Goal: Task Accomplishment & Management: Manage account settings

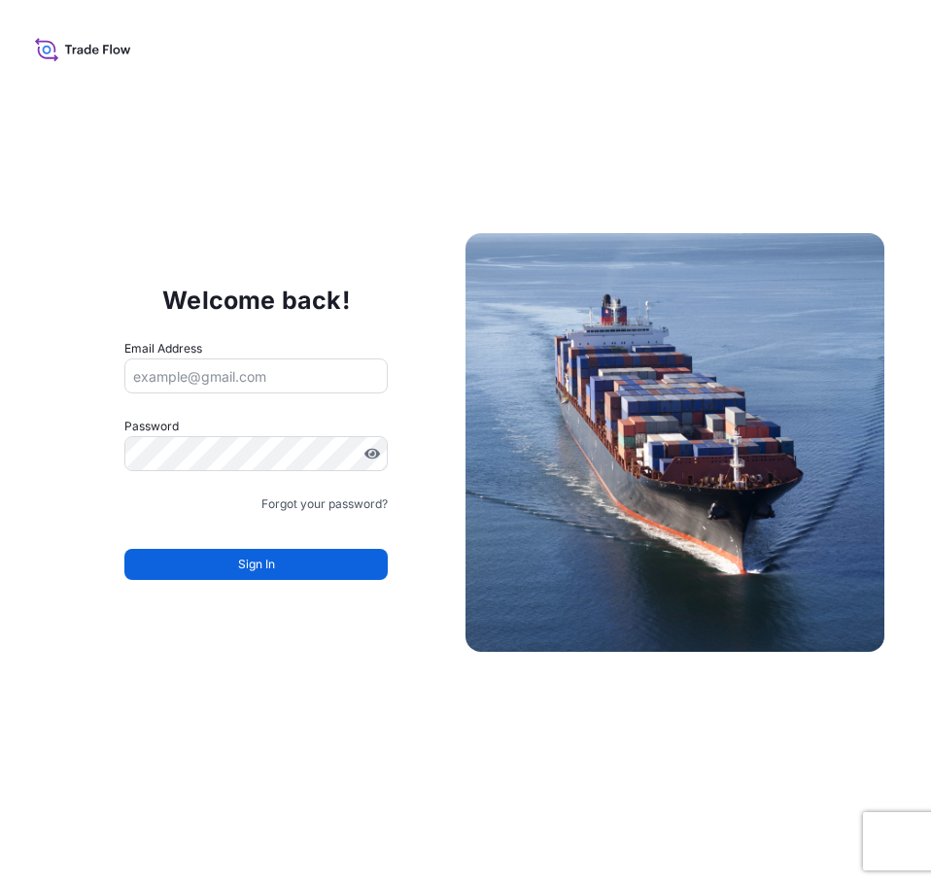
click at [255, 380] on input "Email Address" at bounding box center [255, 376] width 263 height 35
type input "tomgiedts@hotmail.com"
click at [315, 507] on link "Forgot your password?" at bounding box center [324, 504] width 126 height 19
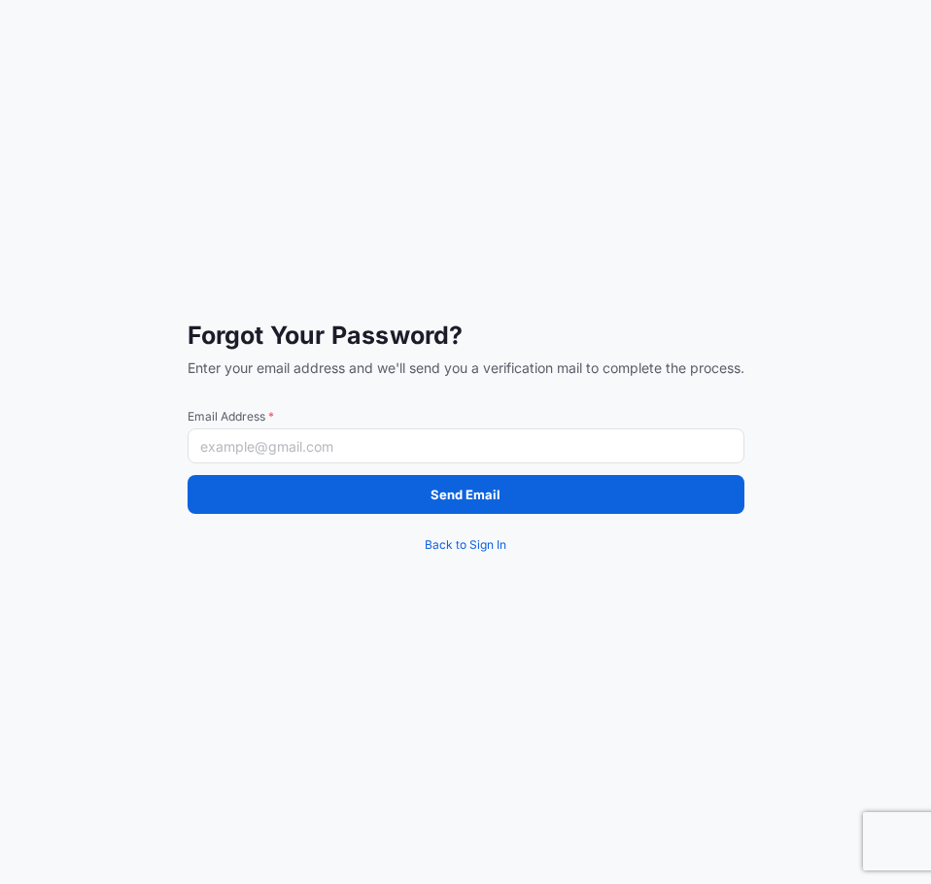
drag, startPoint x: 302, startPoint y: 430, endPoint x: 304, endPoint y: 443, distance: 12.8
click at [302, 430] on input "Email Address *" at bounding box center [466, 446] width 557 height 35
type input "[PERSON_NAME][EMAIL_ADDRESS][DOMAIN_NAME]"
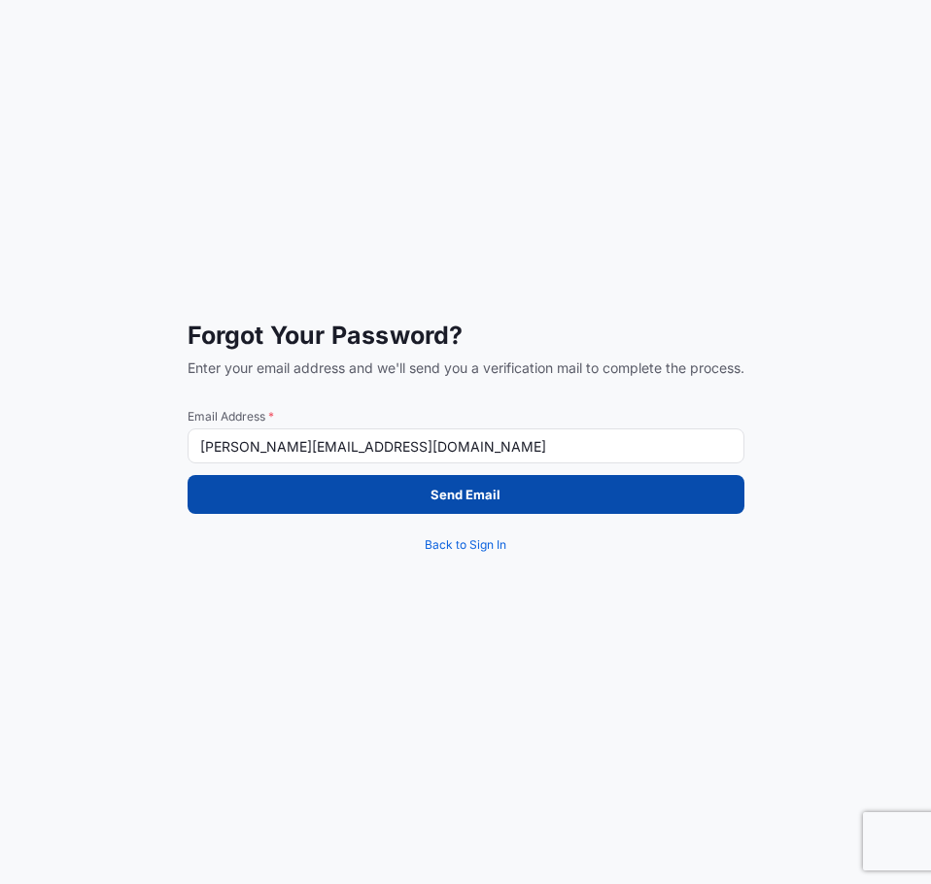
click at [283, 489] on button "Send Email" at bounding box center [466, 494] width 557 height 39
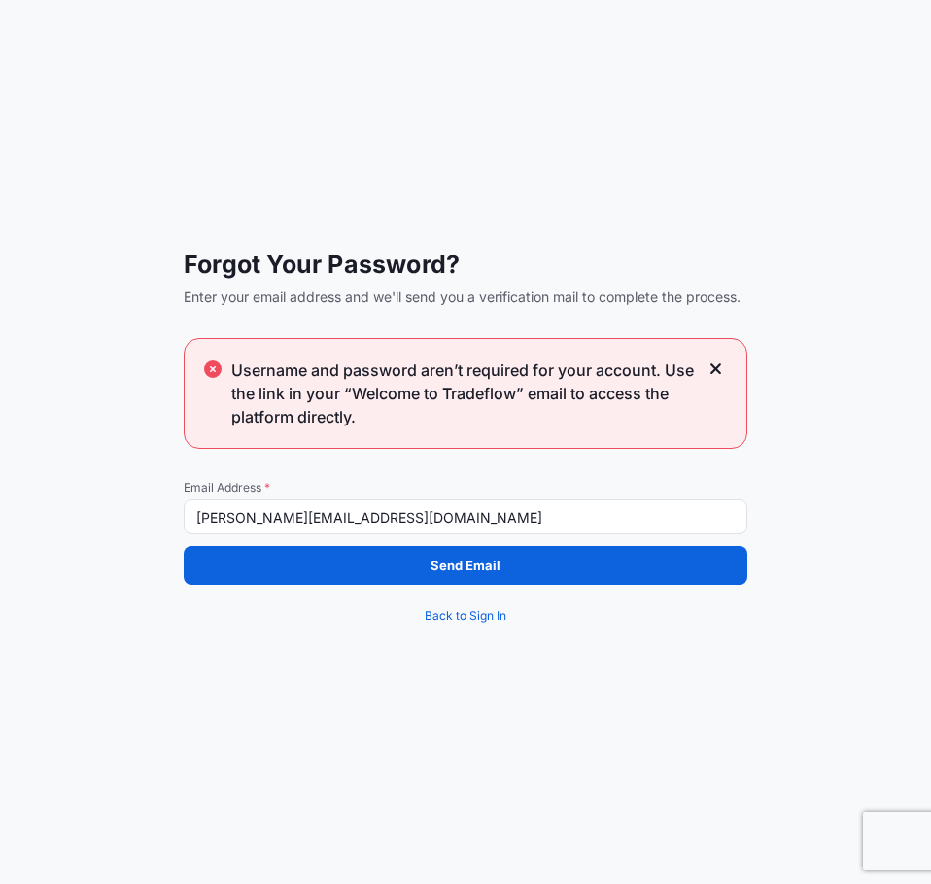
drag, startPoint x: 430, startPoint y: 518, endPoint x: 85, endPoint y: 516, distance: 345.9
click at [85, 516] on div "Forgot Your Password? Enter your email address and we'll send you a verificatio…" at bounding box center [465, 442] width 931 height 884
click at [158, 622] on div "Forgot Your Password? Enter your email address and we'll send you a verificatio…" at bounding box center [465, 442] width 931 height 884
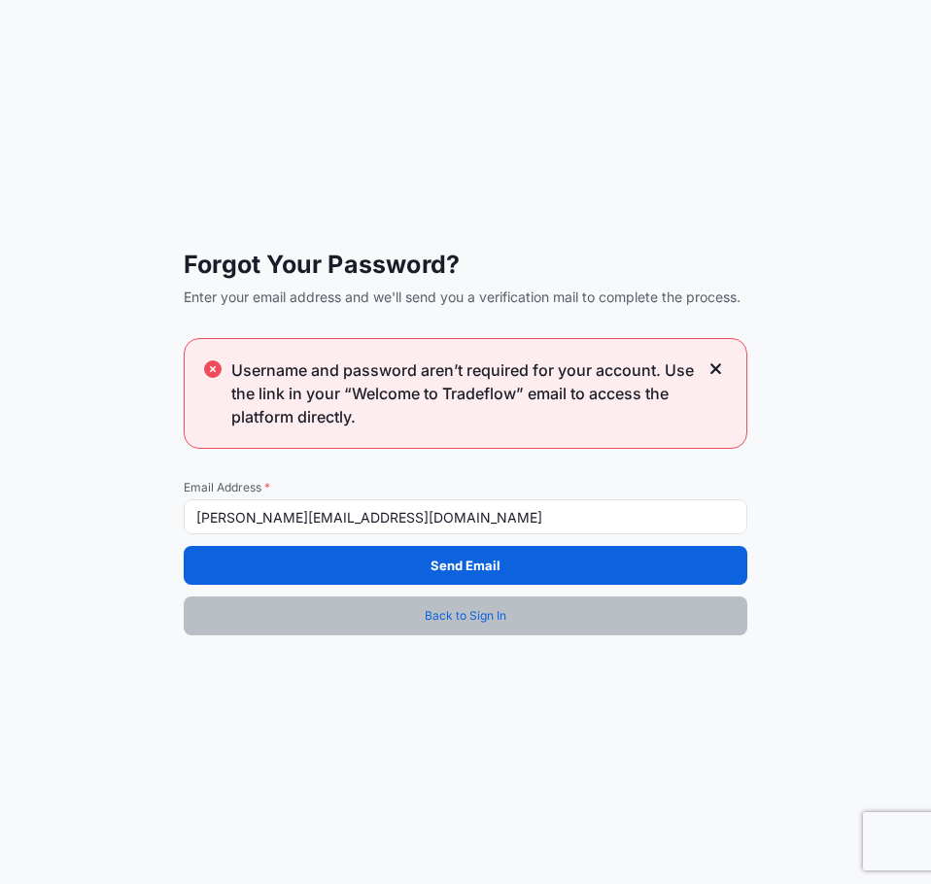
click at [417, 616] on link "Back to Sign In" at bounding box center [466, 616] width 564 height 39
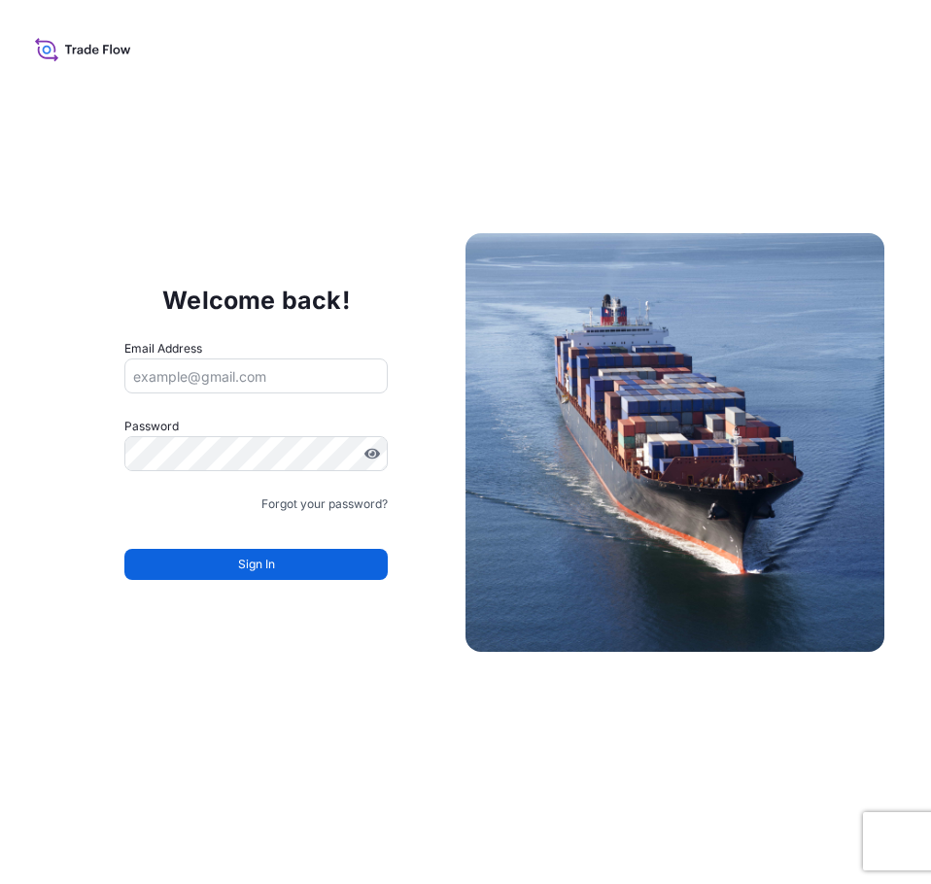
click at [230, 371] on input "Email Address" at bounding box center [255, 376] width 263 height 35
drag, startPoint x: 199, startPoint y: 368, endPoint x: 226, endPoint y: 389, distance: 34.0
click at [199, 368] on input "Email Address" at bounding box center [255, 376] width 263 height 35
type input "[PERSON_NAME][EMAIL_ADDRESS][DOMAIN_NAME]"
click at [322, 505] on link "Forgot your password?" at bounding box center [324, 504] width 126 height 19
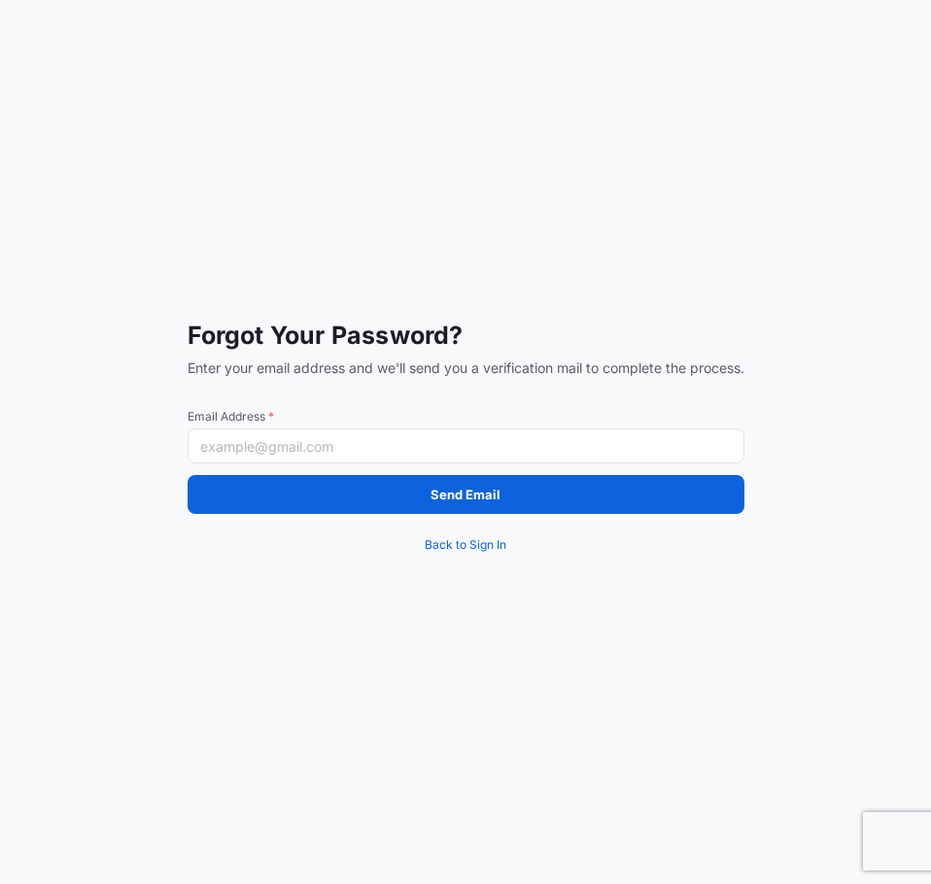
click at [322, 442] on input "Email Address *" at bounding box center [466, 446] width 557 height 35
type input "[PERSON_NAME][EMAIL_ADDRESS][DOMAIN_NAME]"
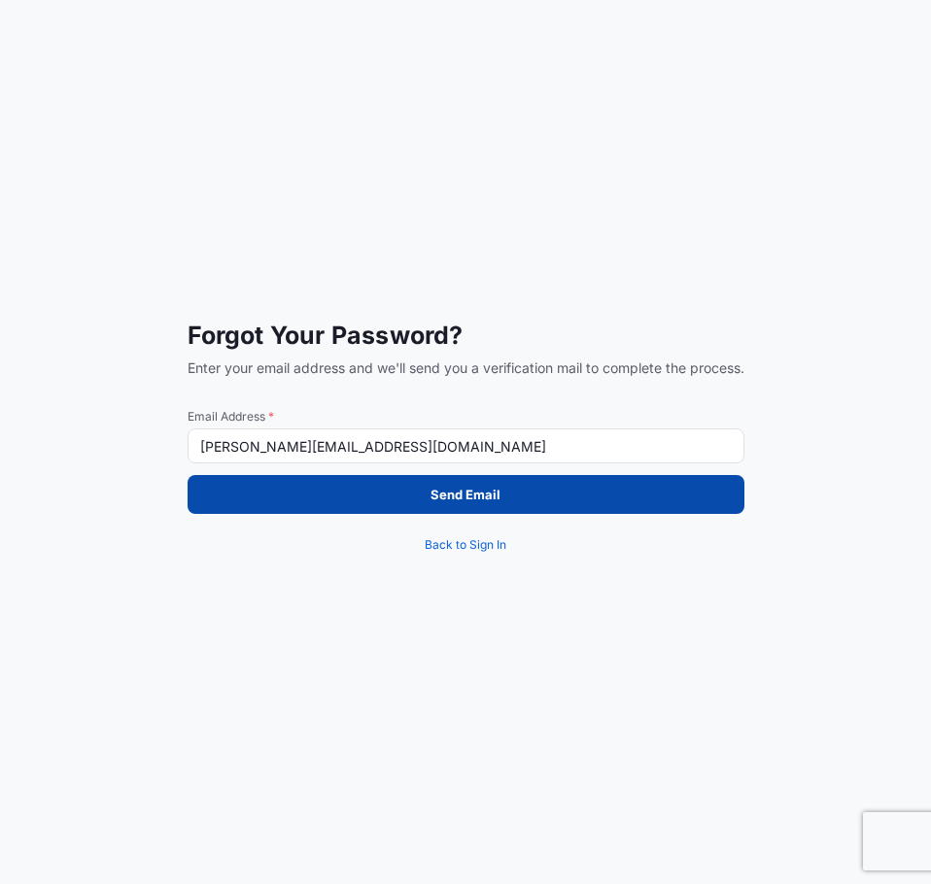
click at [368, 495] on button "Send Email" at bounding box center [466, 494] width 557 height 39
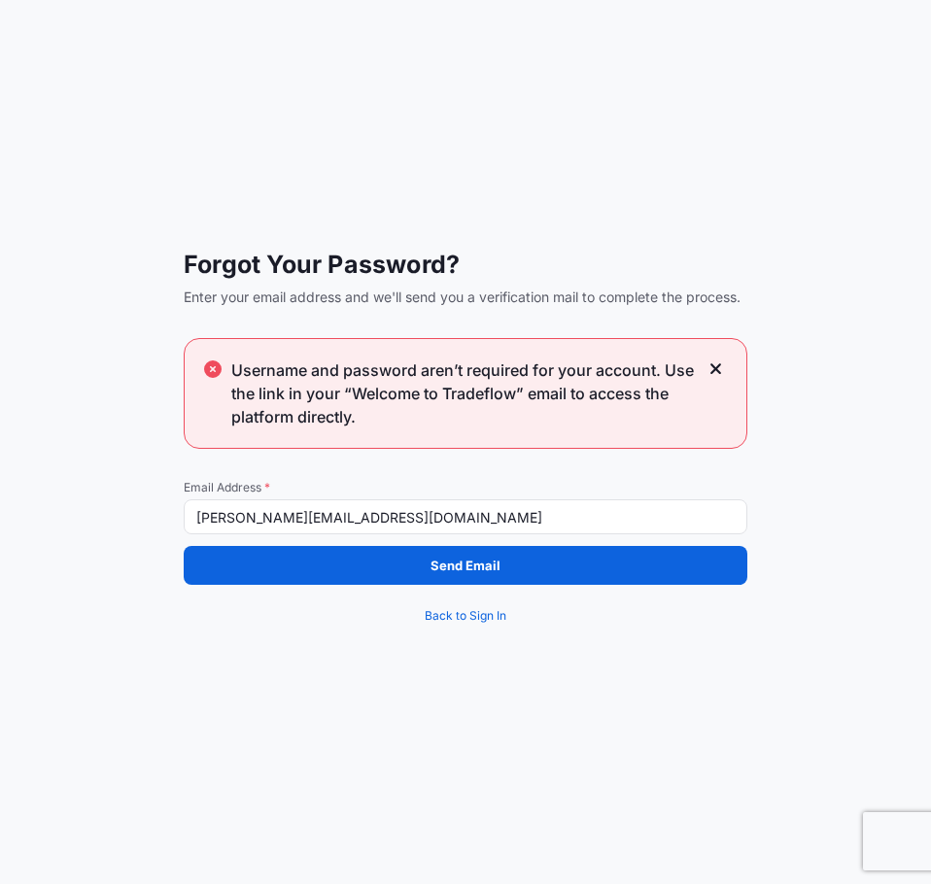
drag, startPoint x: 404, startPoint y: 526, endPoint x: -1, endPoint y: 509, distance: 405.5
click at [0, 509] on html "Forgot Your Password? Enter your email address and we'll send you a verificatio…" at bounding box center [465, 442] width 931 height 884
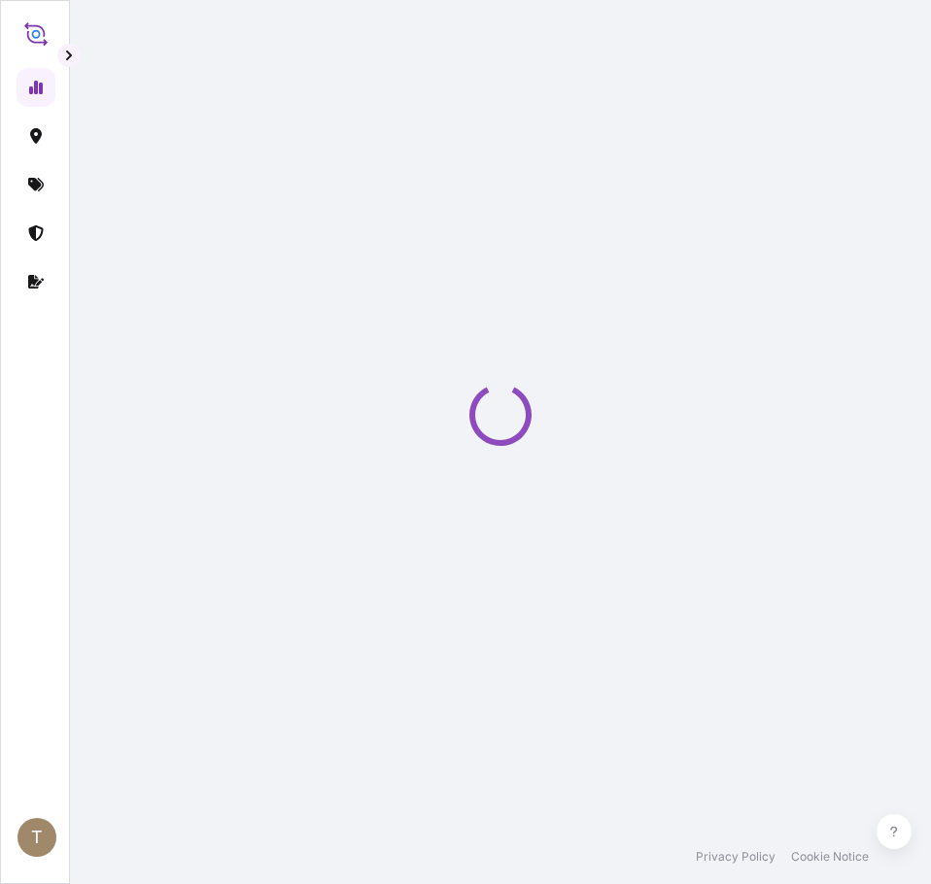
select select "2025"
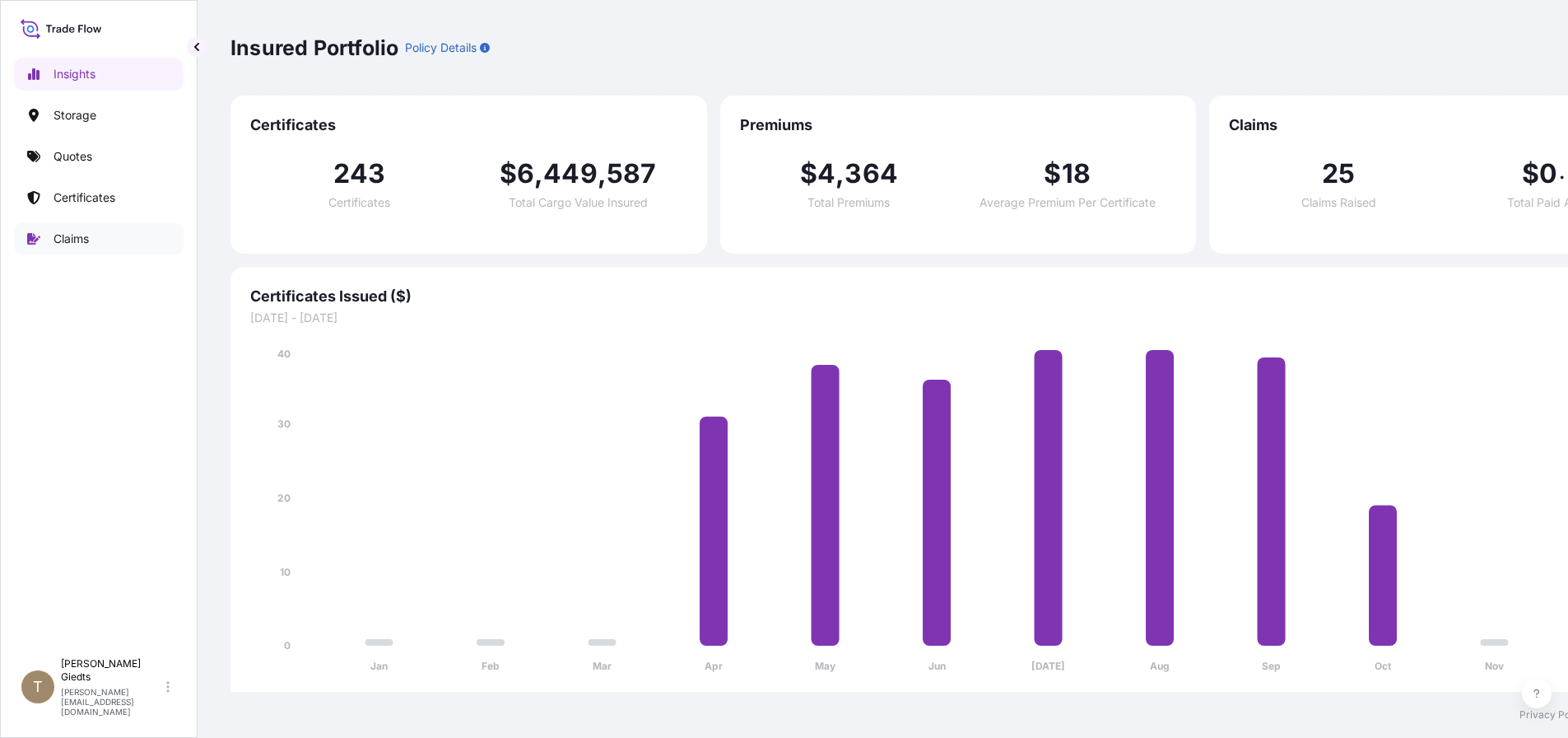
click at [55, 244] on p "Claims" at bounding box center [71, 238] width 36 height 16
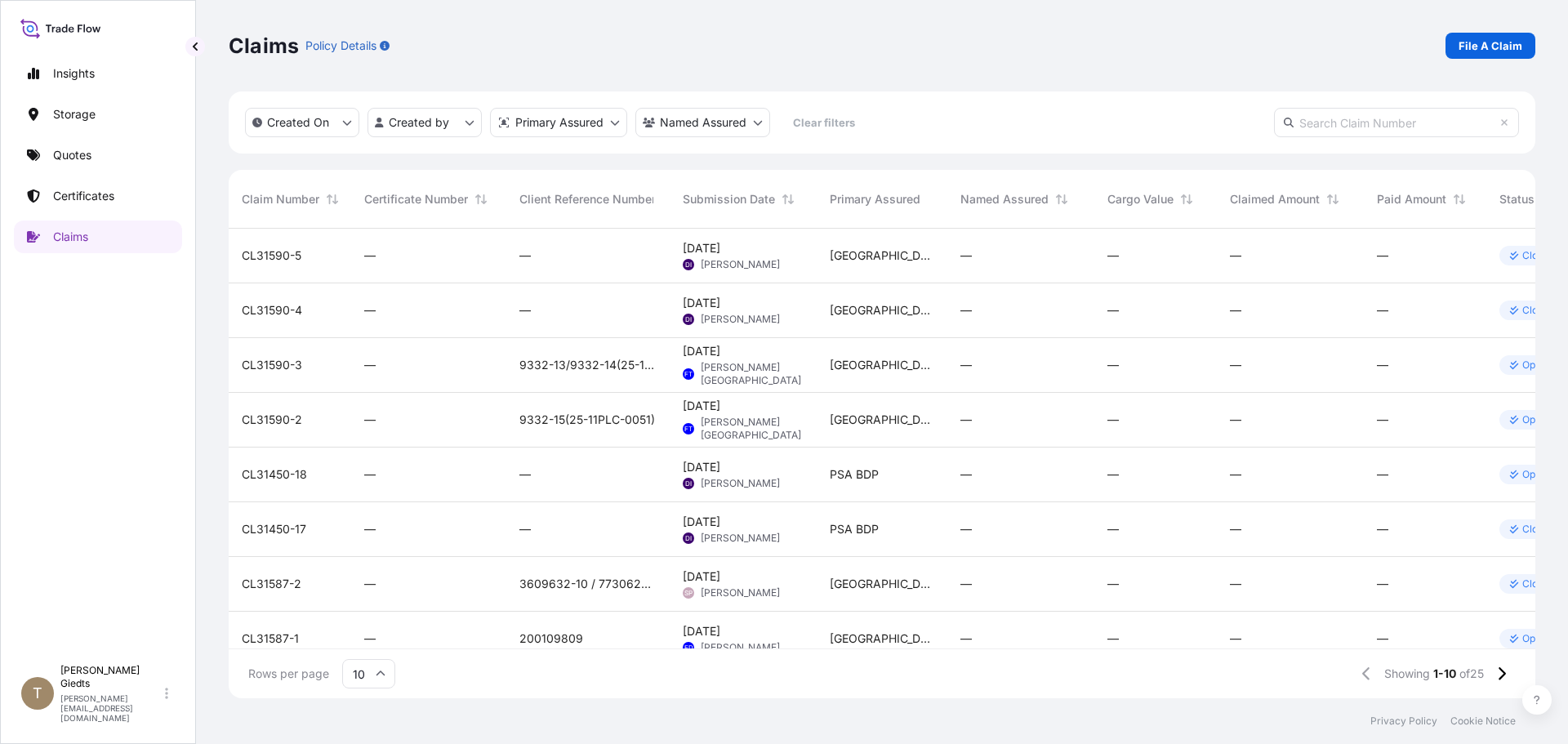
scroll to position [140, 0]
